Goal: Information Seeking & Learning: Find specific fact

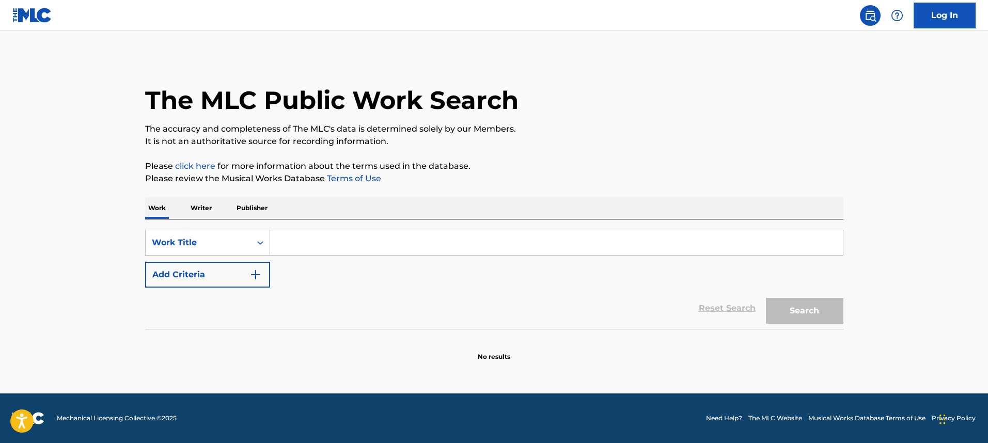
click at [189, 208] on p "Writer" at bounding box center [200, 208] width 27 height 22
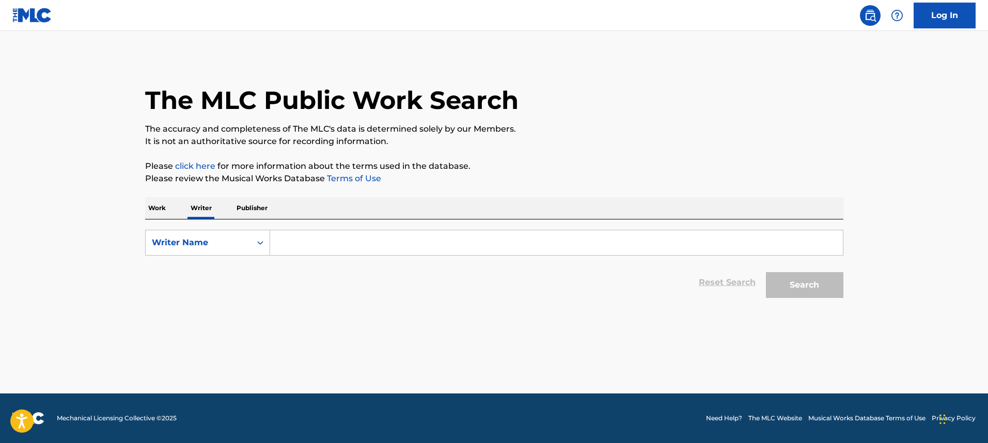
click at [323, 260] on form "SearchWithCriteria86597c57-593f-49ef-b30c-b162d9fe52d7 Writer Name Reset Search…" at bounding box center [494, 266] width 698 height 73
click at [312, 243] on input "Search Form" at bounding box center [556, 242] width 573 height 25
paste input "[PERSON_NAME]"
click at [766, 272] on button "Search" at bounding box center [804, 285] width 77 height 26
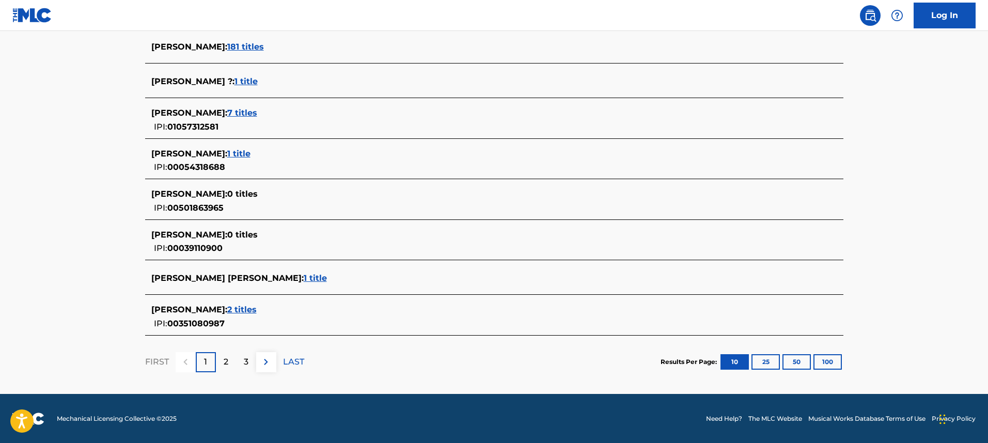
scroll to position [39, 0]
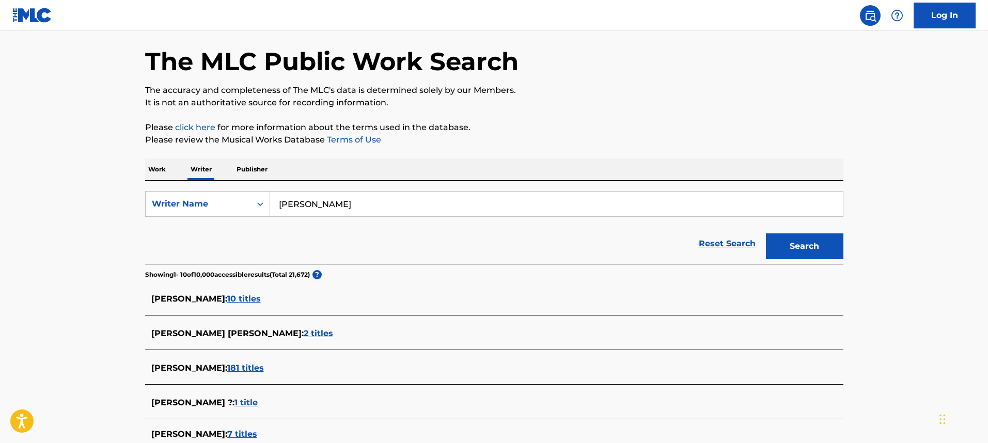
click at [299, 210] on input "[PERSON_NAME]" at bounding box center [556, 204] width 573 height 25
paste input "[PERSON_NAME]"
type input "Jon McLaughlin"
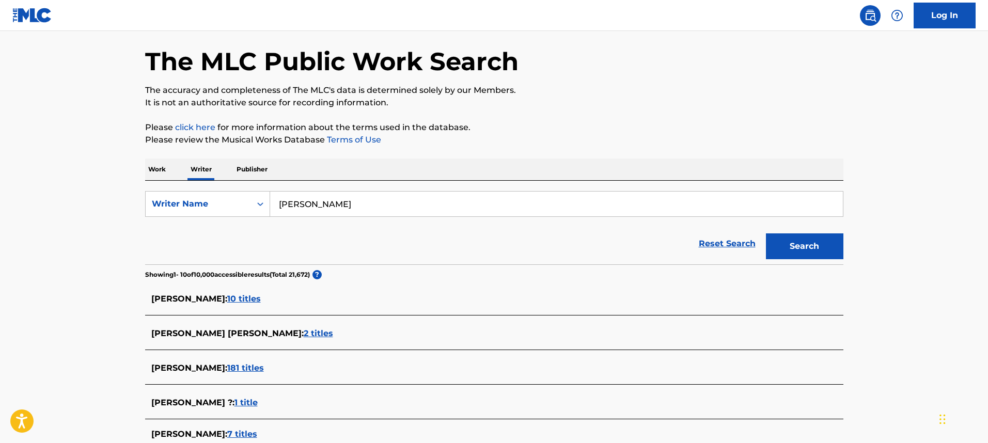
click at [766, 233] on button "Search" at bounding box center [804, 246] width 77 height 26
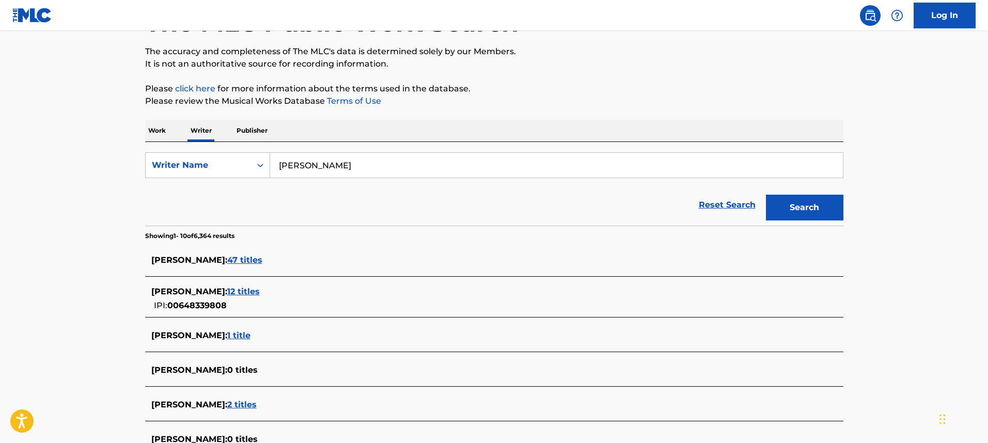
scroll to position [175, 0]
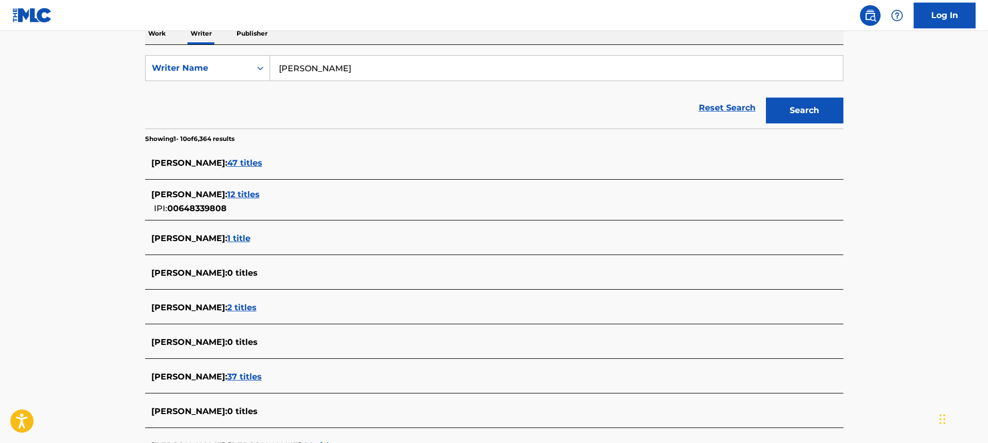
click at [256, 195] on span "12 titles" at bounding box center [243, 194] width 33 height 10
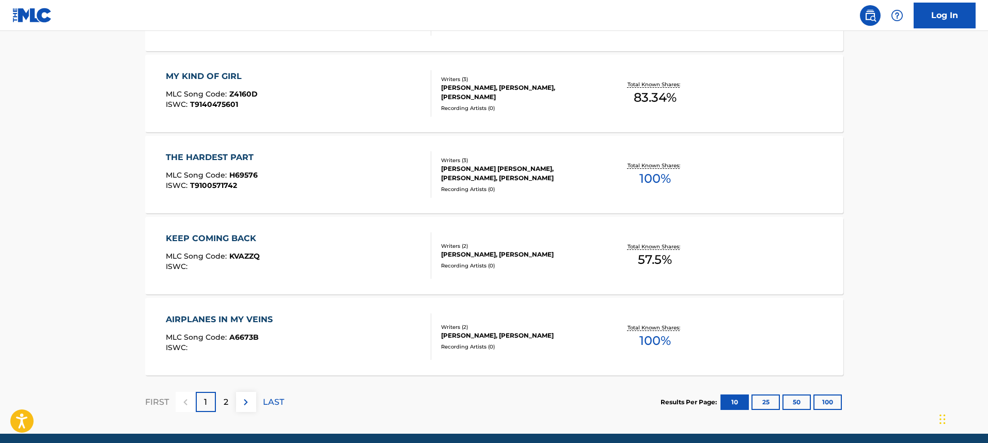
scroll to position [821, 0]
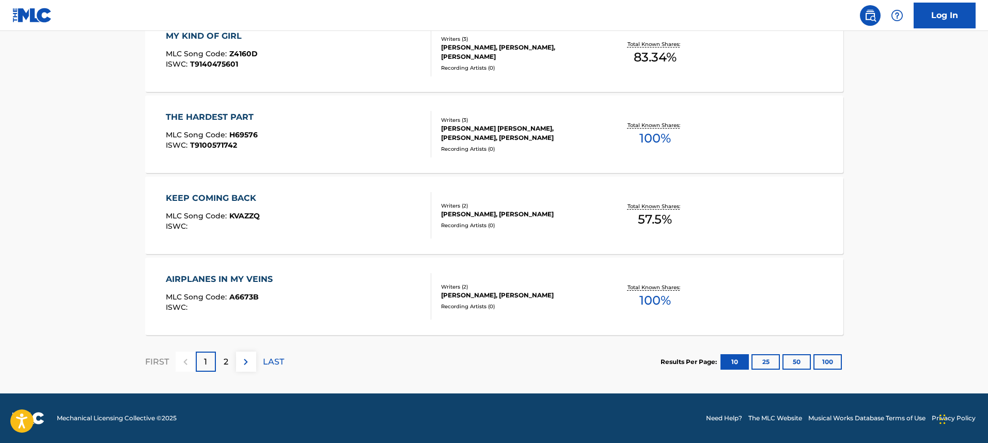
click at [306, 292] on div "AIRPLANES IN MY VEINS MLC Song Code : A6673B ISWC :" at bounding box center [298, 296] width 265 height 46
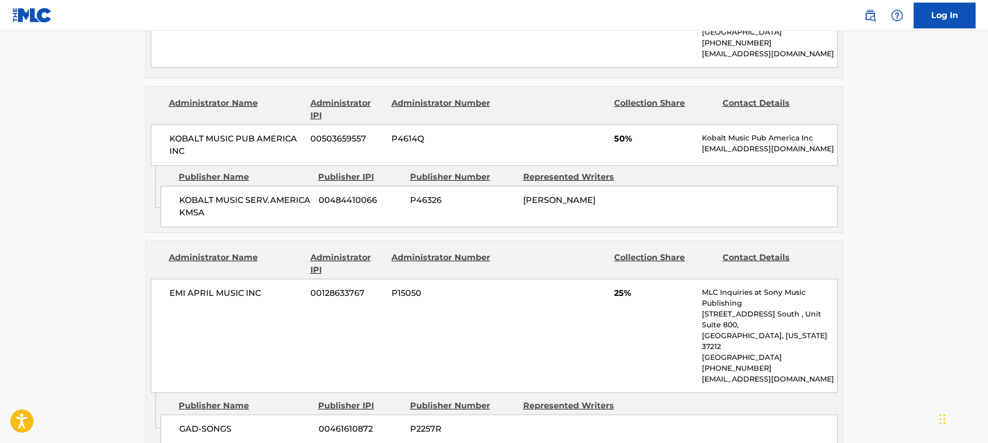
scroll to position [709, 0]
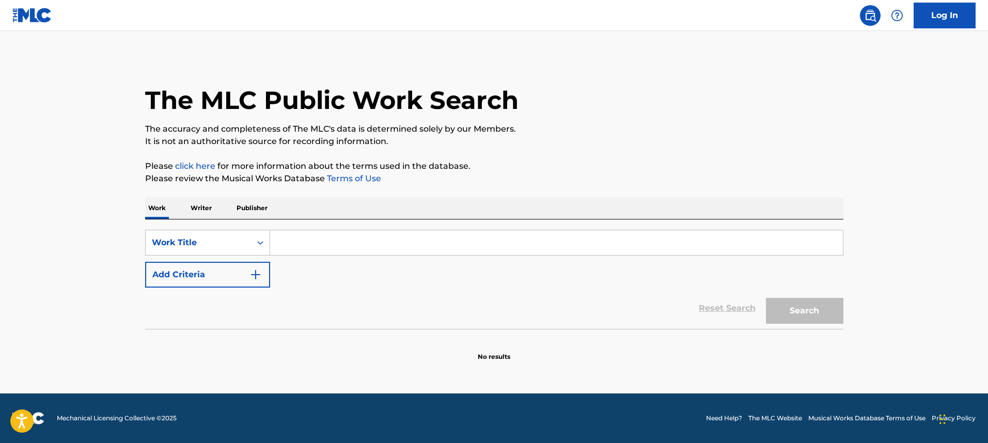
click at [201, 209] on p "Writer" at bounding box center [200, 208] width 27 height 22
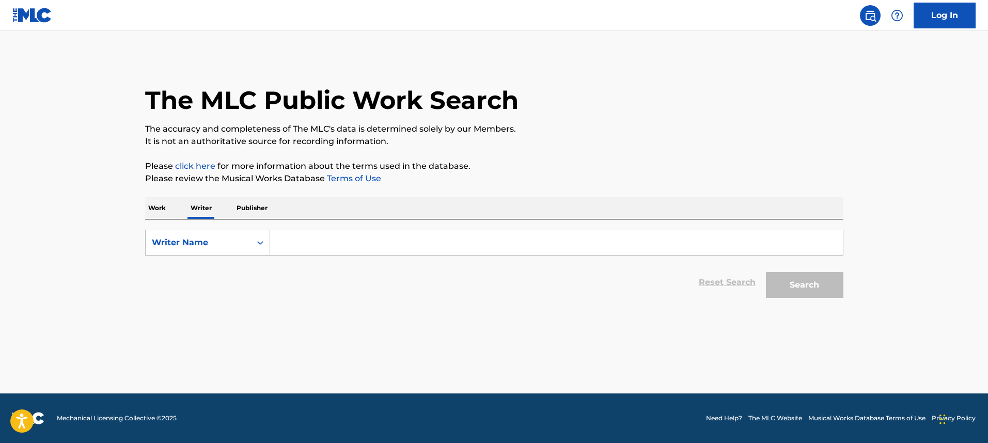
click at [292, 240] on input "Search Form" at bounding box center [556, 242] width 573 height 25
paste input "[PERSON_NAME]"
type input "[PERSON_NAME]"
click at [234, 250] on div "Writer Name" at bounding box center [198, 243] width 105 height 20
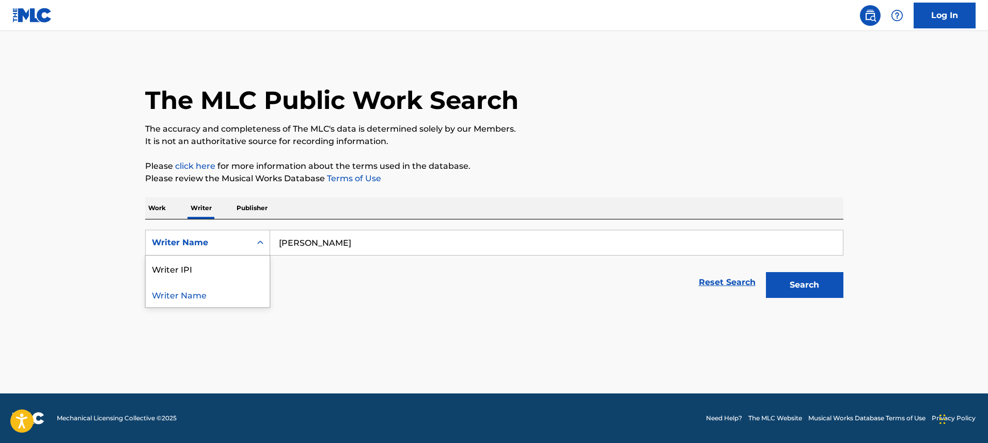
click at [151, 219] on div "Work Writer Publisher" at bounding box center [494, 208] width 698 height 22
click at [153, 213] on p "Work" at bounding box center [157, 208] width 24 height 22
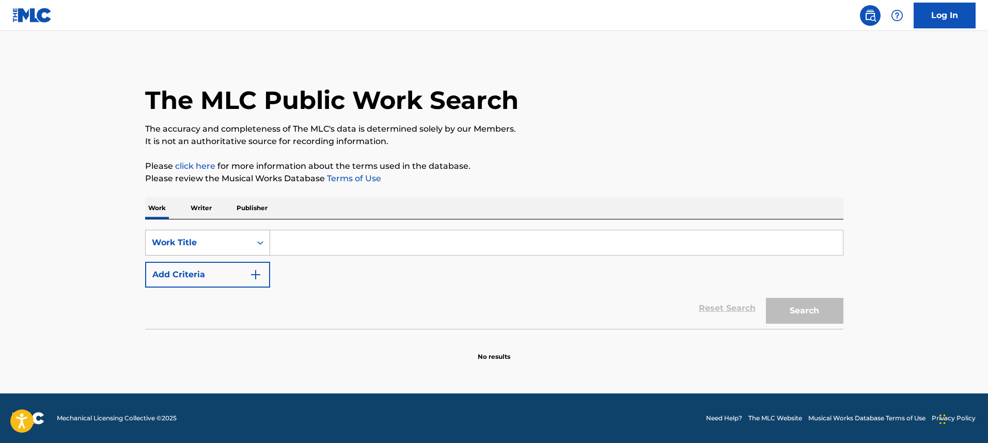
click at [178, 244] on div "Work Title" at bounding box center [198, 242] width 93 height 12
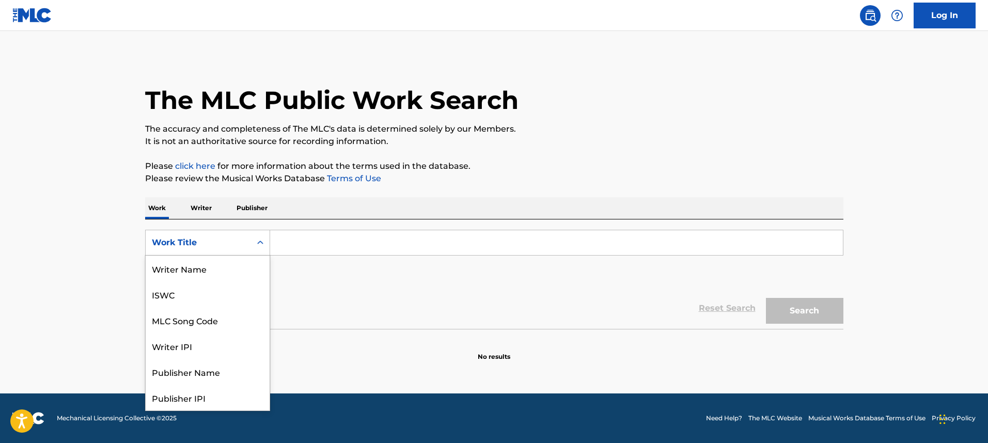
scroll to position [52, 0]
click at [178, 260] on div "MLC Song Code" at bounding box center [208, 269] width 124 height 26
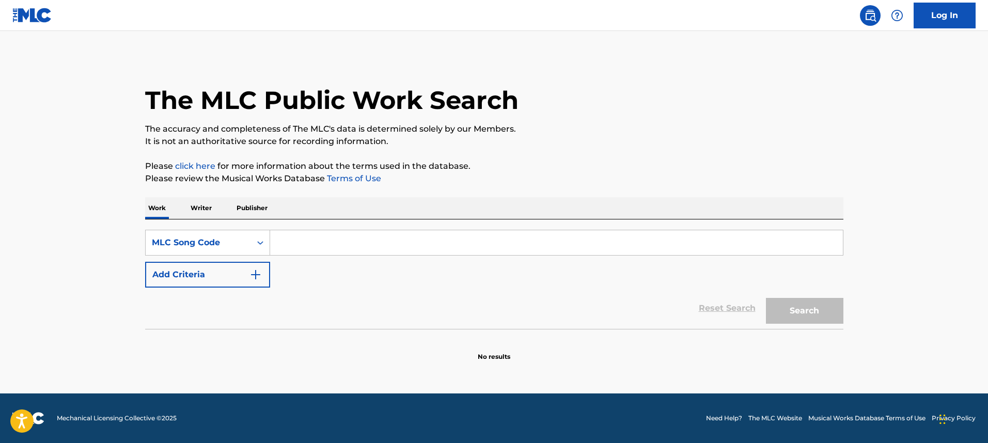
click at [351, 228] on div "SearchWithCriteriae48aba69-cf85-4b65-82fa-83987c71894a MLC Song Code Add Criter…" at bounding box center [494, 273] width 698 height 109
click at [348, 234] on input "Search Form" at bounding box center [556, 242] width 573 height 25
paste input "GE9WYO"
type input "GE9WYO"
click at [766, 298] on button "Search" at bounding box center [804, 311] width 77 height 26
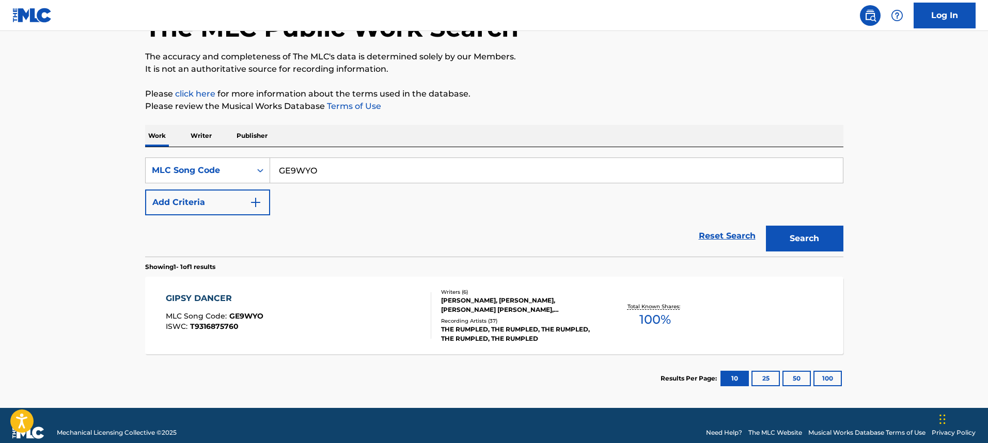
scroll to position [87, 0]
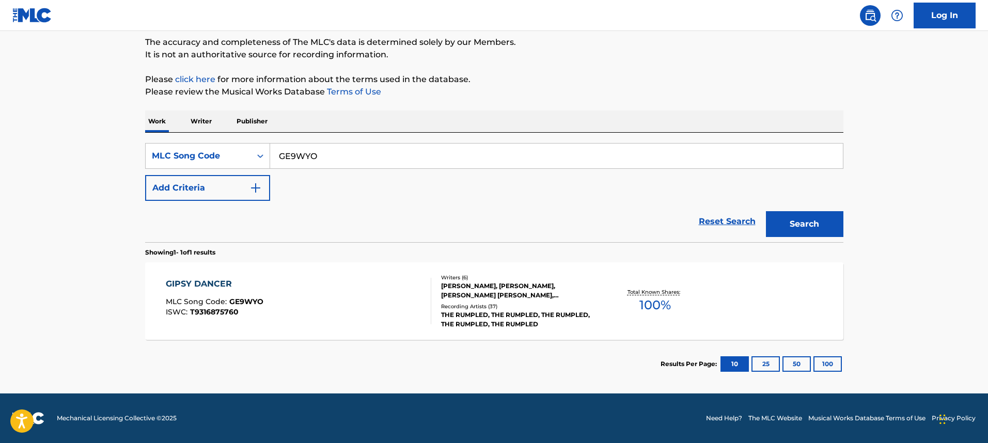
click at [381, 257] on section "GIPSY DANCER MLC Song Code : GE9WYO ISWC : T9316875760 Writers ( 6 ) TOMMASO ZA…" at bounding box center [494, 298] width 698 height 83
click at [367, 278] on div "GIPSY DANCER MLC Song Code : GE9WYO ISWC : T9316875760" at bounding box center [298, 301] width 265 height 46
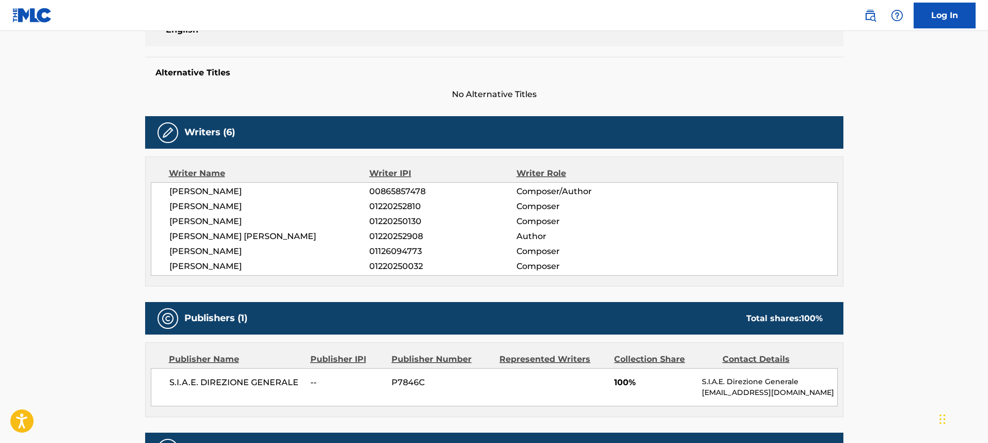
scroll to position [323, 0]
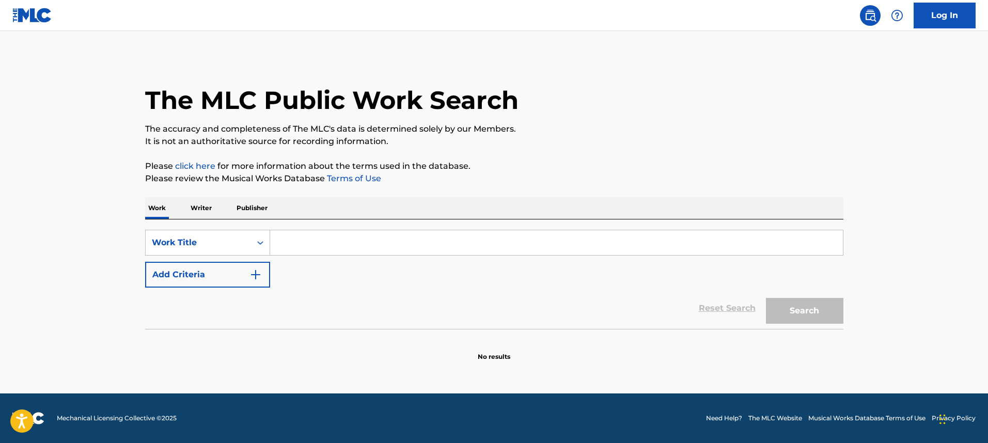
click at [196, 208] on p "Writer" at bounding box center [200, 208] width 27 height 22
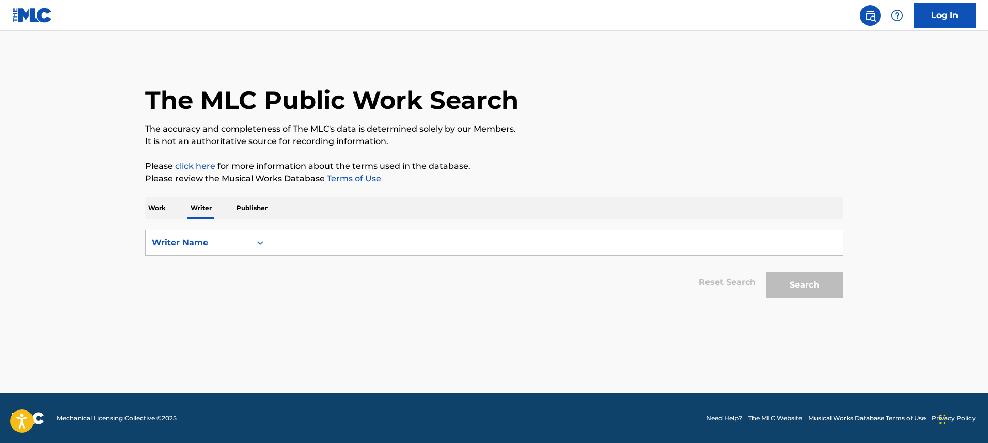
click at [161, 214] on p "Work" at bounding box center [157, 208] width 24 height 22
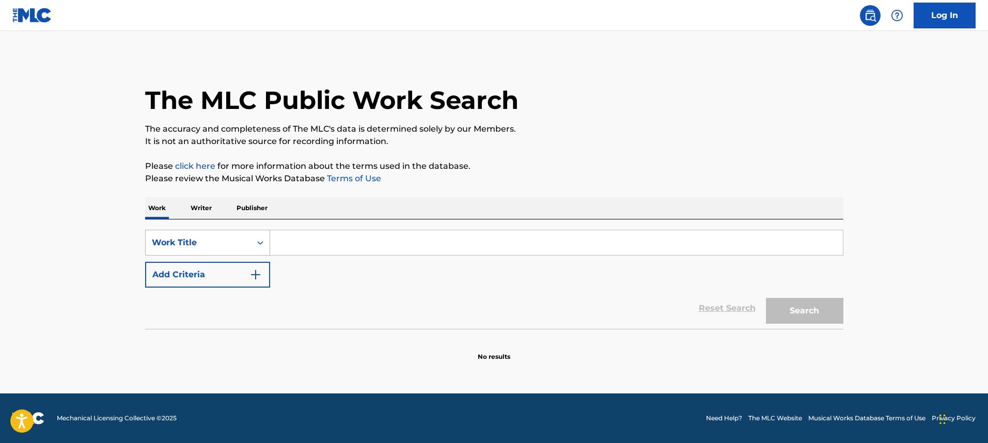
click at [176, 243] on div "Work Title" at bounding box center [198, 242] width 93 height 12
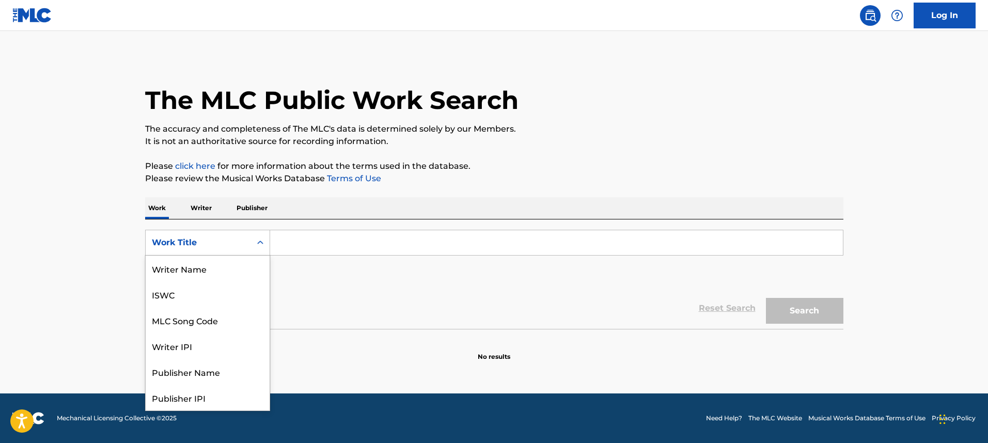
scroll to position [52, 0]
click at [176, 258] on div "MLC Song Code" at bounding box center [208, 269] width 124 height 26
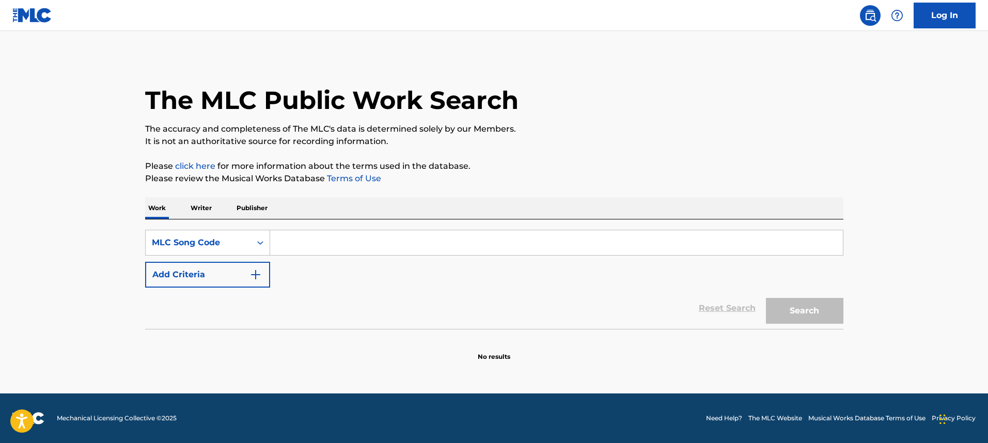
click at [310, 239] on input "Search Form" at bounding box center [556, 242] width 573 height 25
paste input "AV3RCZ"
type input "AV3RCZ"
click at [766, 298] on button "Search" at bounding box center [804, 311] width 77 height 26
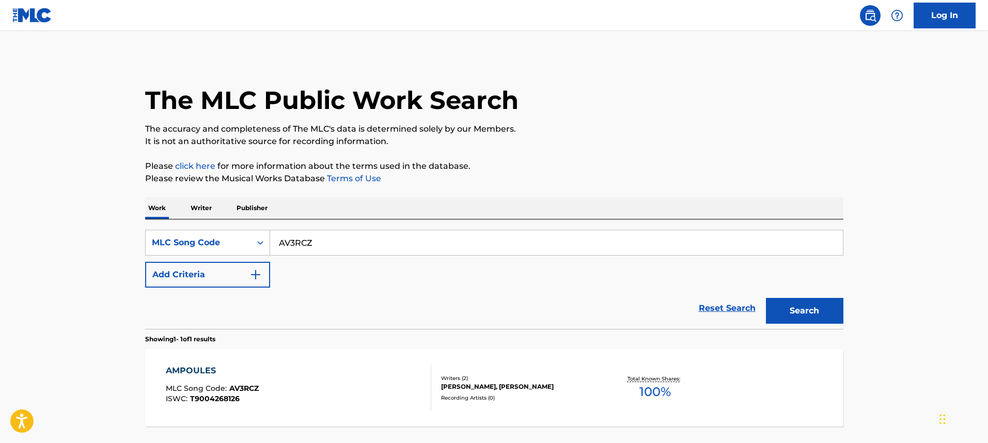
click at [313, 366] on div "AMPOULES MLC Song Code : AV3RCZ ISWC : T9004268126" at bounding box center [298, 387] width 265 height 46
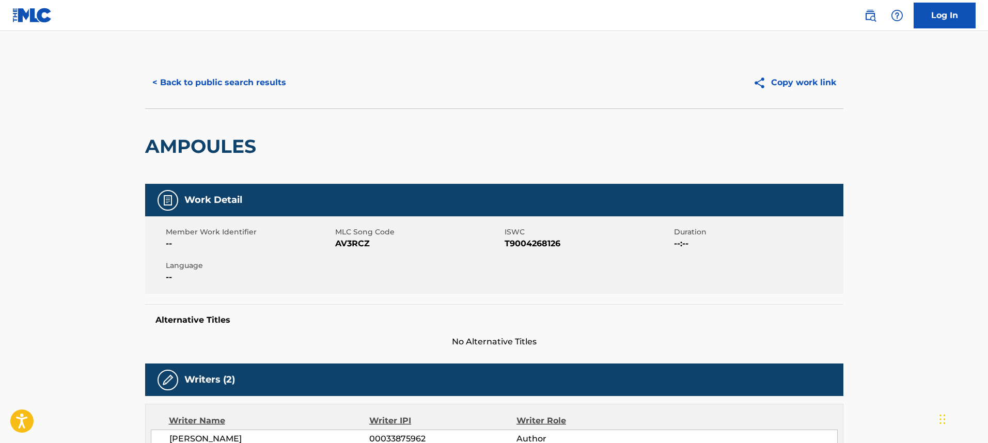
click at [184, 65] on div "< Back to public search results Copy work link" at bounding box center [494, 83] width 698 height 52
click at [184, 78] on button "< Back to public search results" at bounding box center [219, 83] width 148 height 26
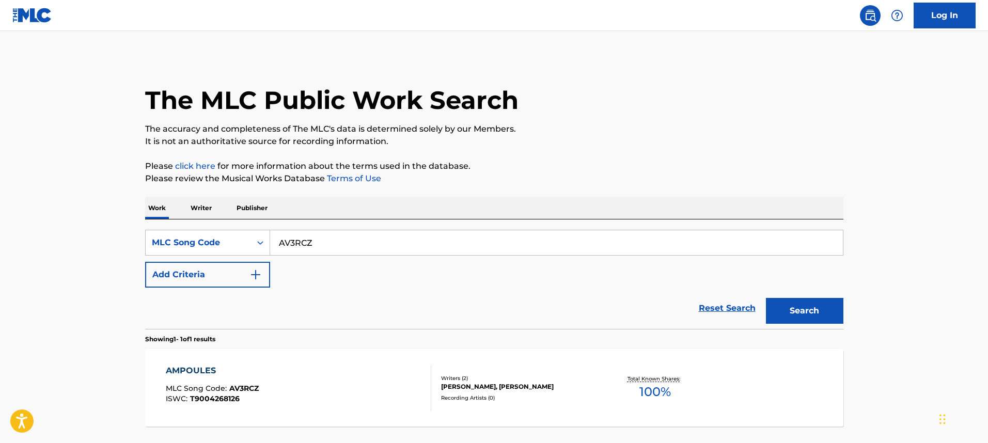
click at [316, 213] on div "Work Writer Publisher" at bounding box center [494, 208] width 698 height 22
click at [294, 241] on input "AV3RCZ" at bounding box center [556, 242] width 573 height 25
paste input "S659IL"
type input "S659IL"
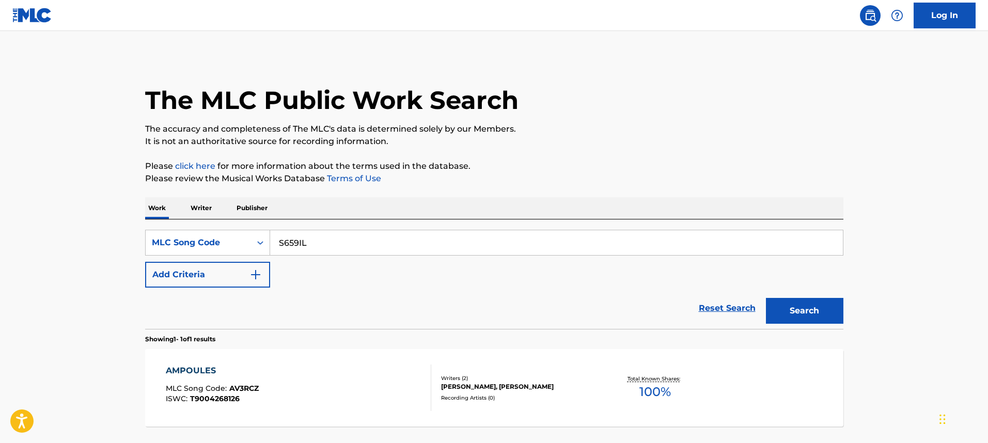
click at [766, 298] on button "Search" at bounding box center [804, 311] width 77 height 26
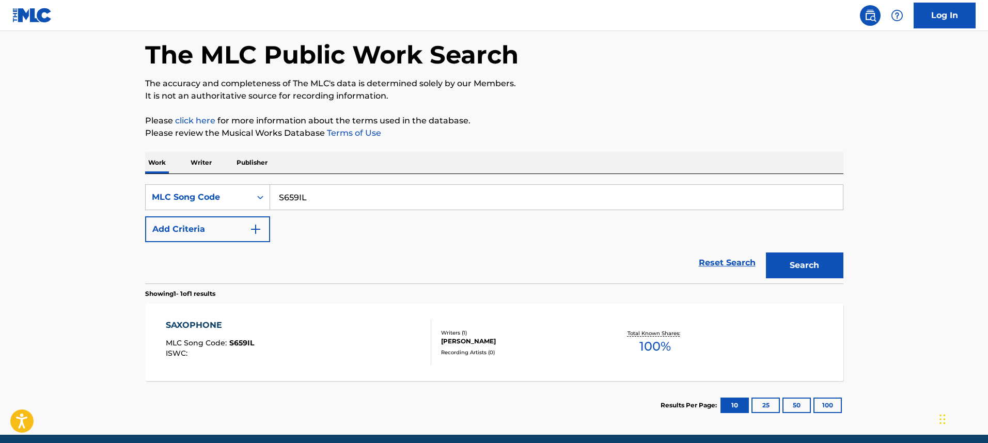
scroll to position [87, 0]
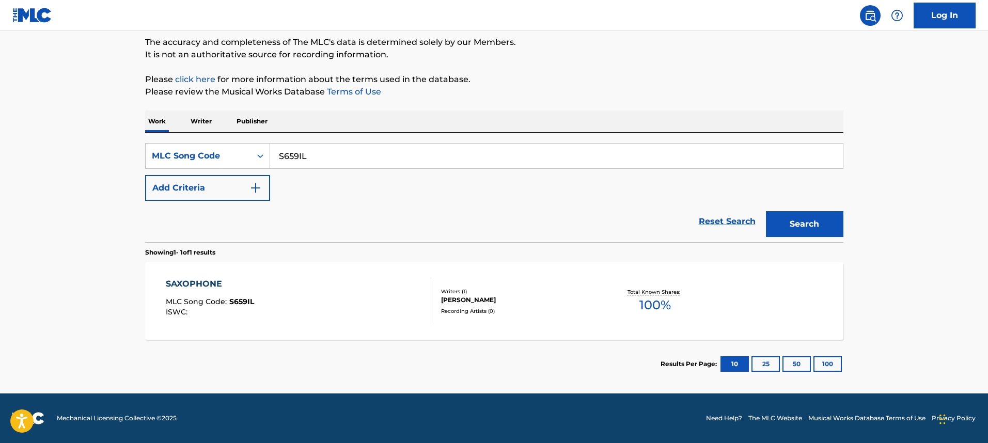
click at [306, 303] on div "SAXOPHONE MLC Song Code : S659IL ISWC :" at bounding box center [298, 301] width 265 height 46
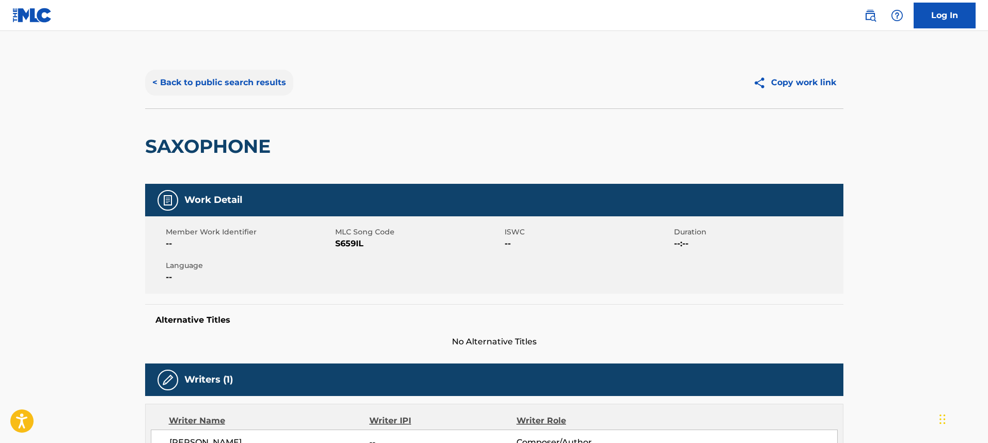
click at [261, 79] on button "< Back to public search results" at bounding box center [219, 83] width 148 height 26
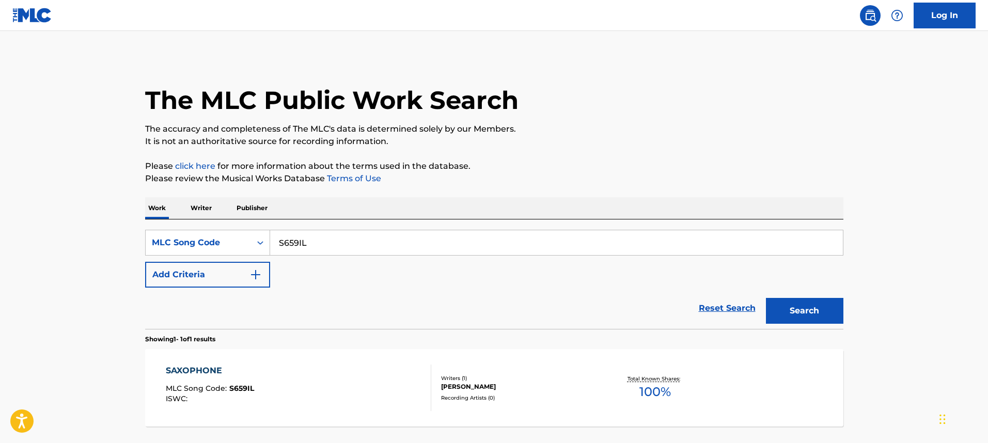
scroll to position [60, 0]
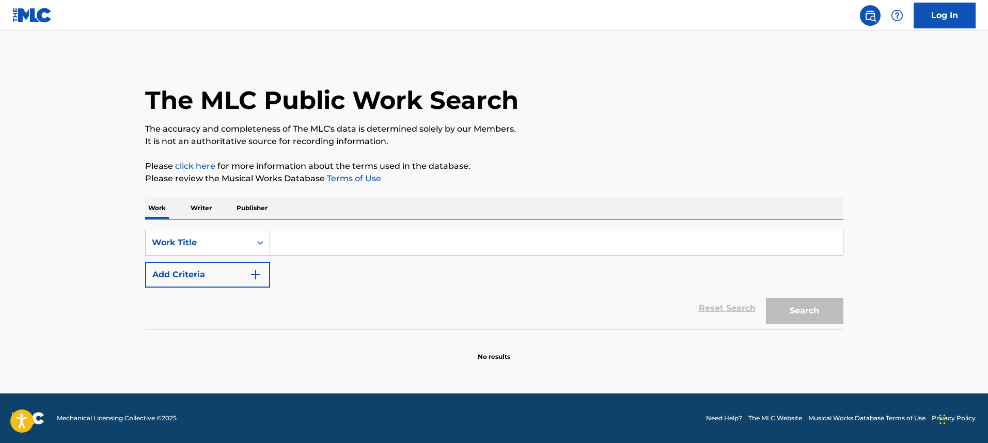
click at [365, 233] on input "Search Form" at bounding box center [556, 242] width 573 height 25
type input "flintana"
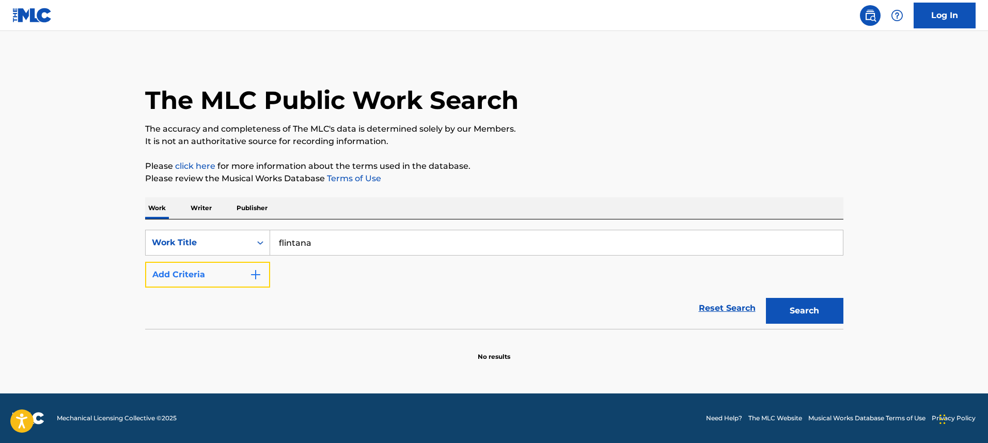
click at [241, 274] on button "Add Criteria" at bounding box center [207, 275] width 125 height 26
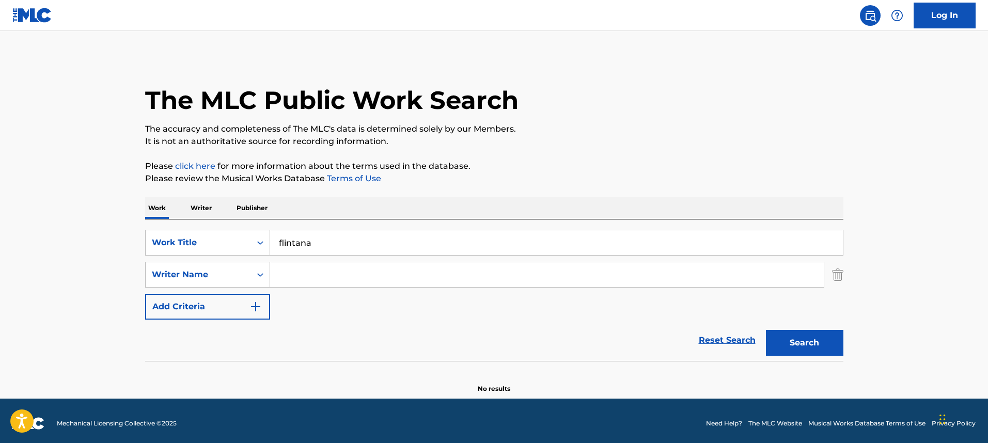
click at [351, 278] on input "Search Form" at bounding box center [546, 274] width 553 height 25
paste input "Mccollum"
type input "Mccollum"
click at [766, 330] on button "Search" at bounding box center [804, 343] width 77 height 26
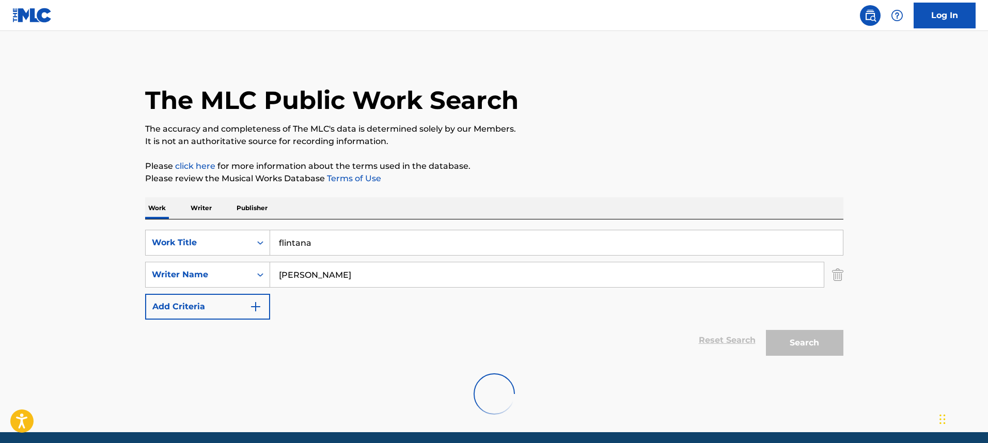
scroll to position [5, 0]
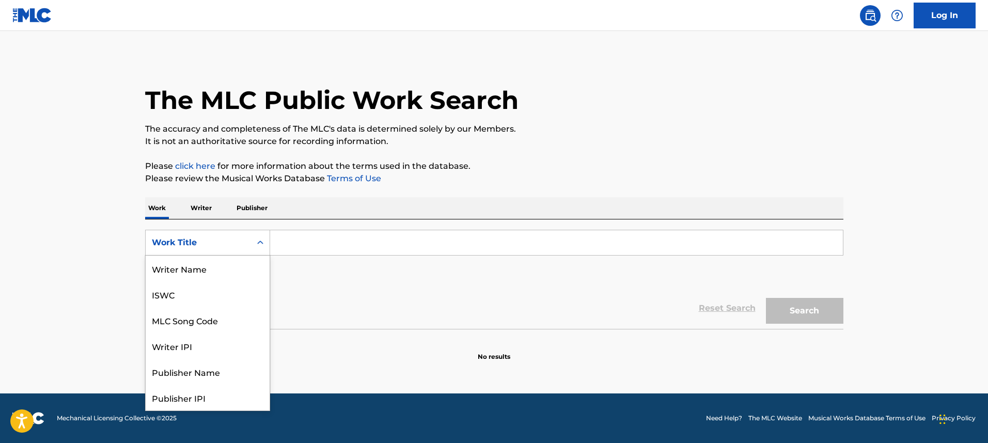
click at [226, 252] on div "Work Title" at bounding box center [207, 243] width 125 height 26
click at [226, 261] on div "MLC Song Code" at bounding box center [208, 269] width 124 height 26
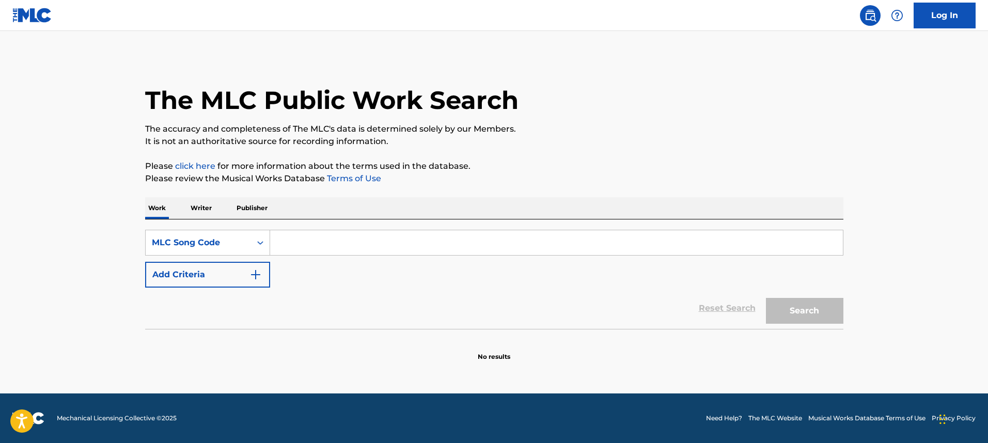
drag, startPoint x: 228, startPoint y: 260, endPoint x: 327, endPoint y: 244, distance: 101.0
click at [327, 244] on input "Search Form" at bounding box center [556, 242] width 573 height 25
paste input "OM4CNW"
type input "OM4CNW"
click at [766, 298] on button "Search" at bounding box center [804, 311] width 77 height 26
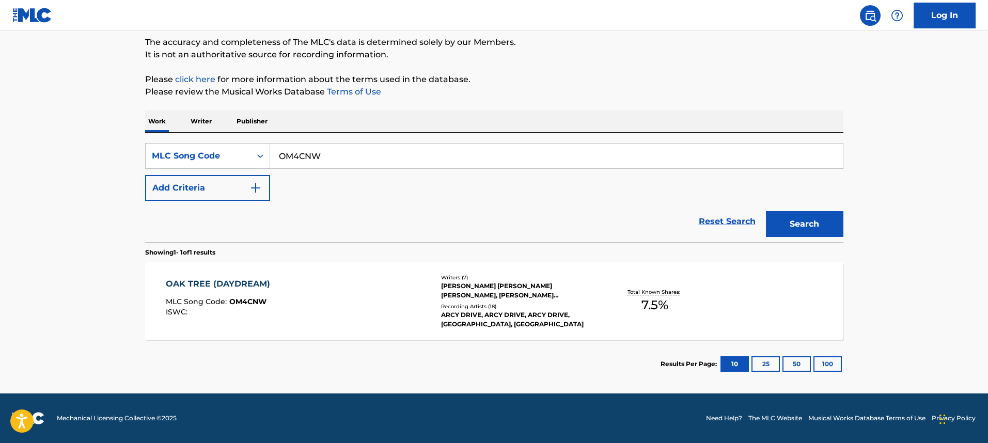
click at [335, 291] on div "OAK TREE (DAYDREAM) MLC Song Code : OM4CNW ISWC :" at bounding box center [298, 301] width 265 height 46
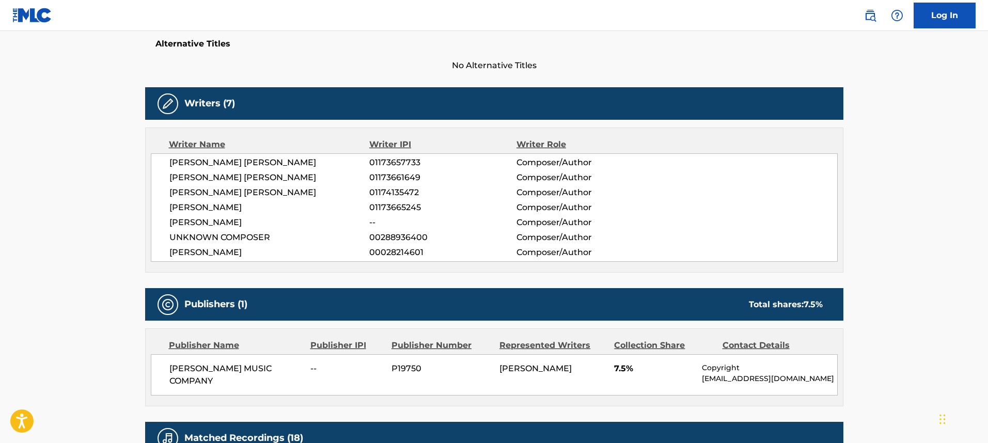
scroll to position [275, 0]
